Goal: Information Seeking & Learning: Find specific fact

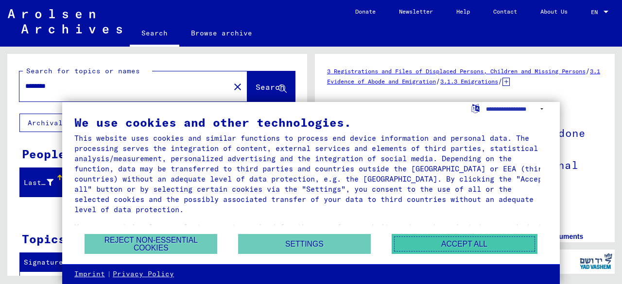
click at [459, 245] on button "Accept all" at bounding box center [465, 244] width 146 height 20
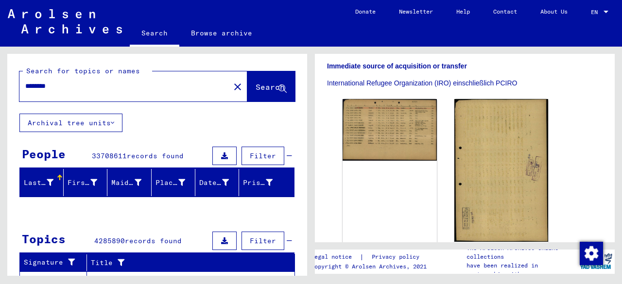
scroll to position [274, 0]
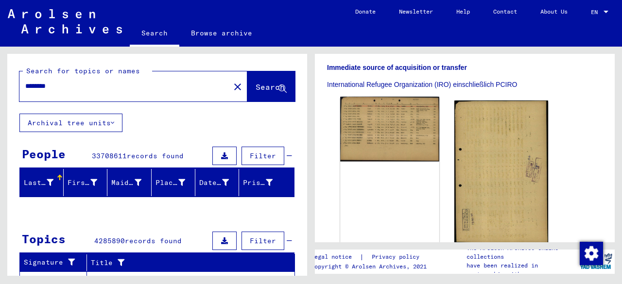
click at [382, 112] on img at bounding box center [389, 129] width 99 height 65
click at [356, 119] on img at bounding box center [389, 129] width 99 height 65
click at [408, 106] on img at bounding box center [389, 129] width 99 height 65
click at [403, 202] on div "DocID: 81791091" at bounding box center [389, 176] width 99 height 159
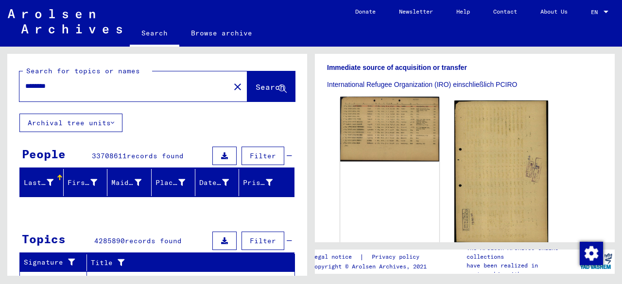
click at [410, 139] on img at bounding box center [389, 129] width 99 height 65
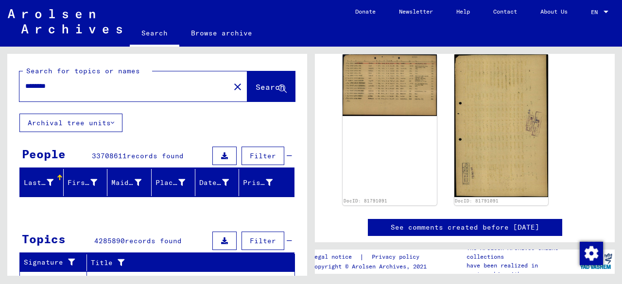
scroll to position [262, 0]
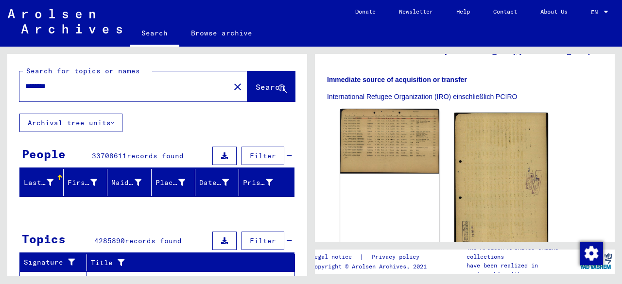
click at [380, 121] on img at bounding box center [389, 141] width 99 height 65
